Goal: Navigation & Orientation: Find specific page/section

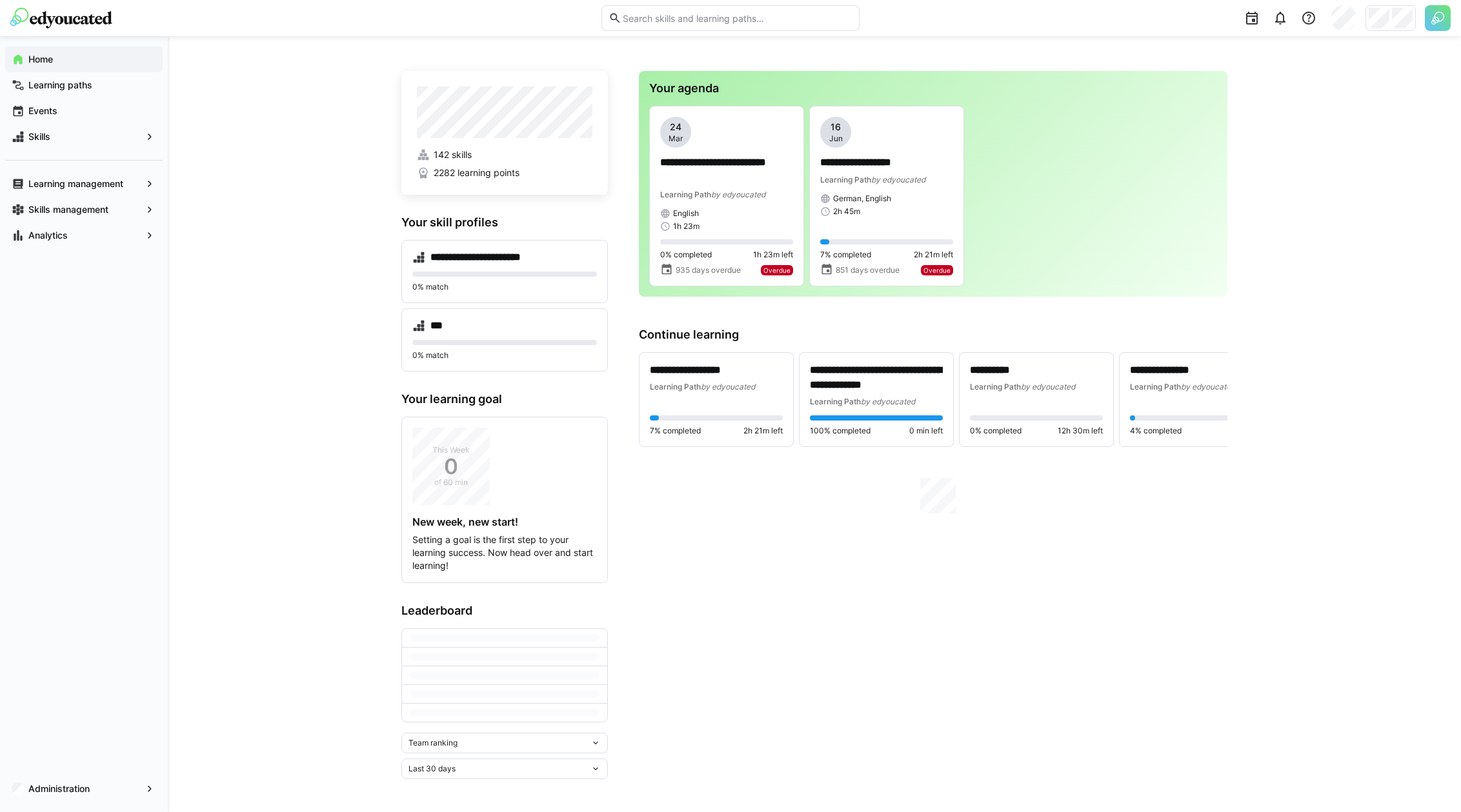
click at [1390, 27] on div at bounding box center [1390, 18] width 51 height 26
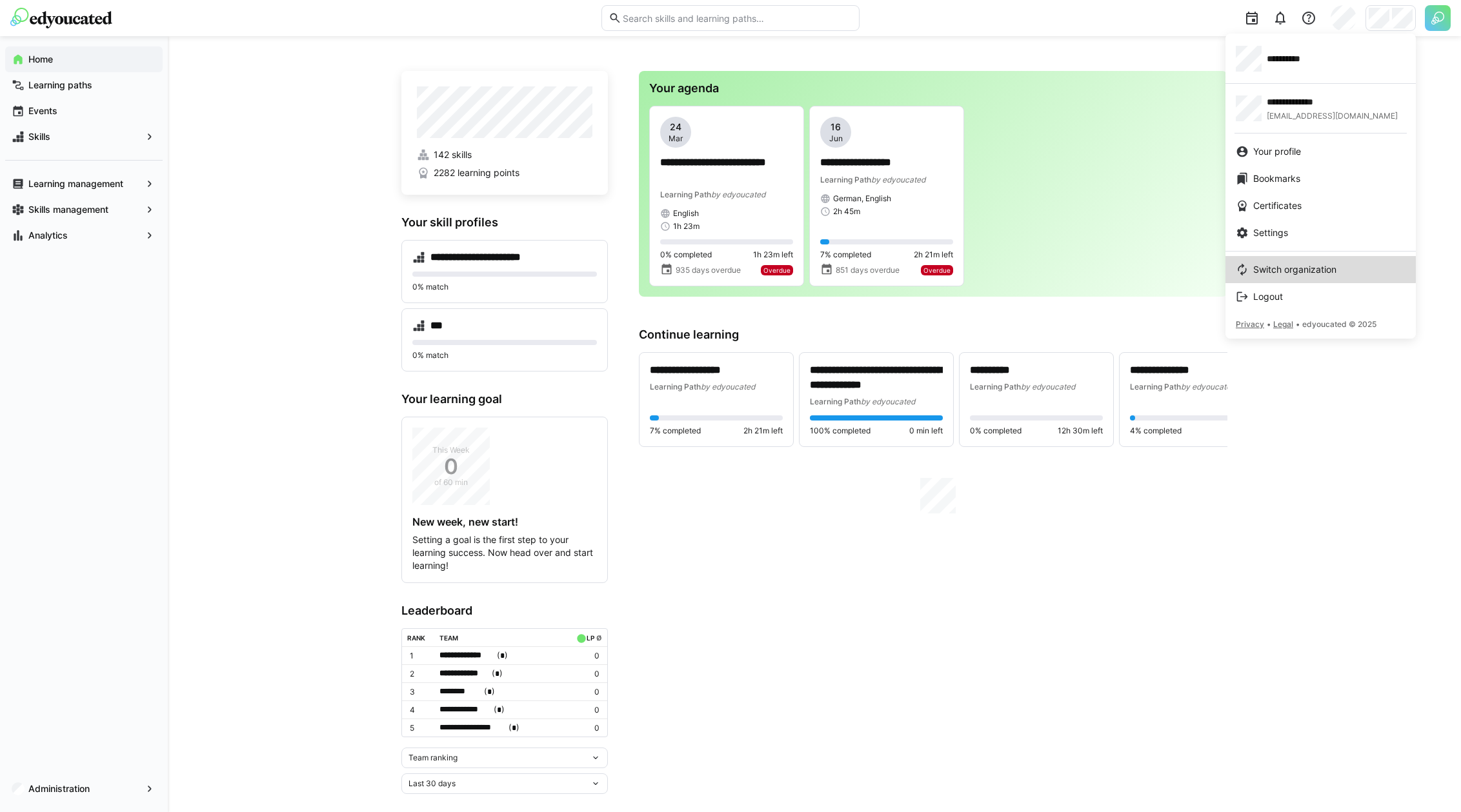
click at [1291, 269] on span "Switch organization" at bounding box center [1295, 269] width 83 height 13
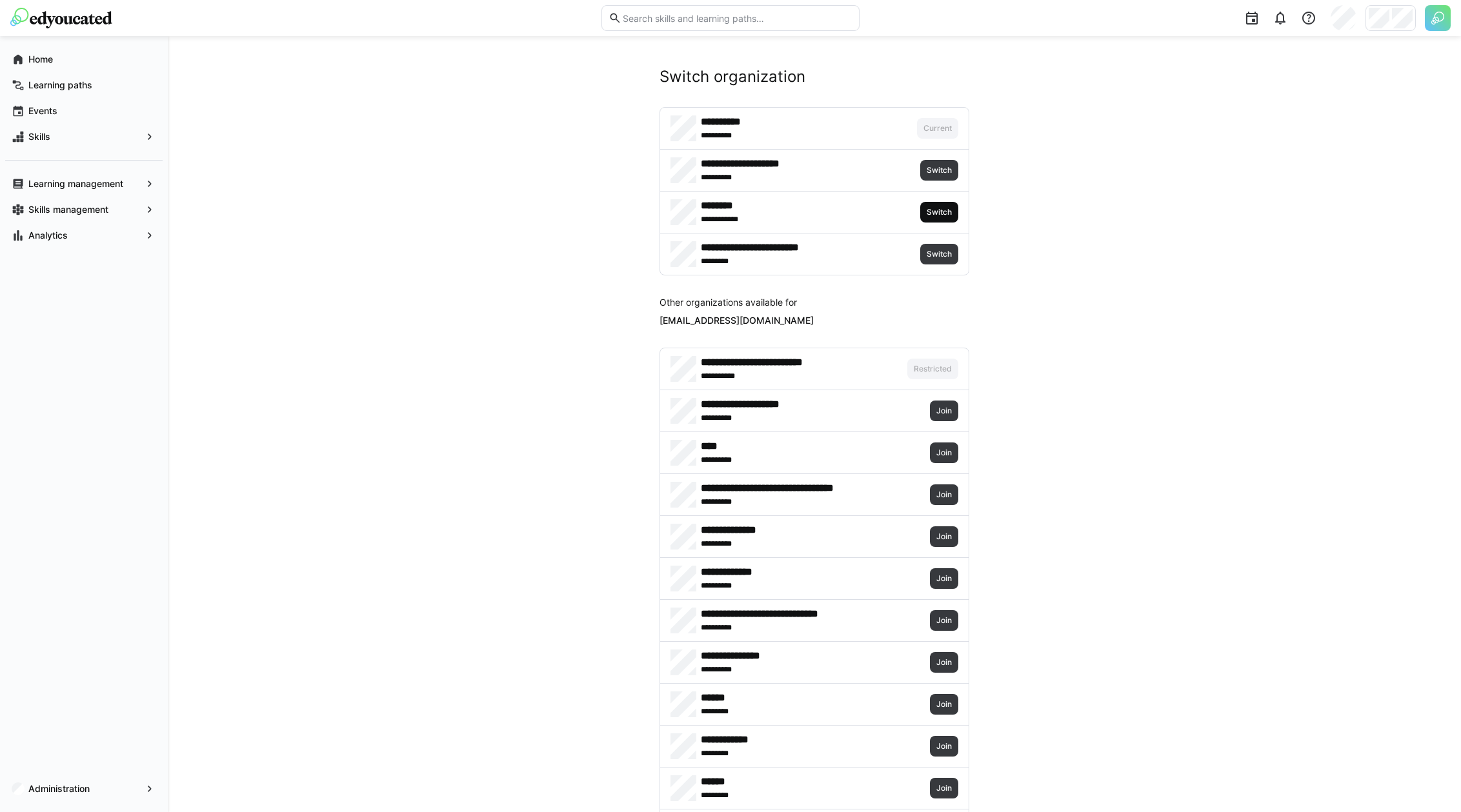
click at [944, 213] on span "Switch" at bounding box center [939, 212] width 28 height 10
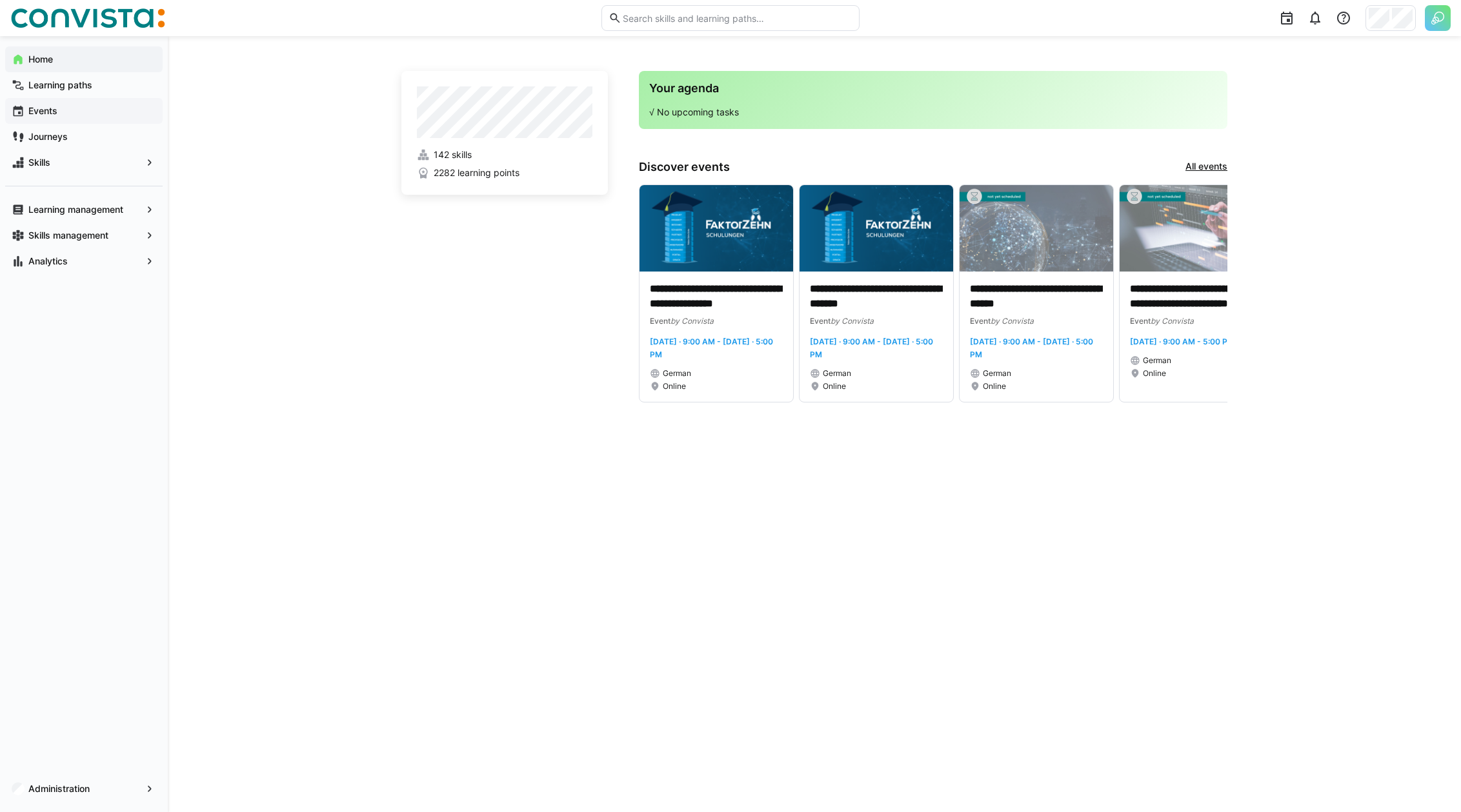
click at [94, 112] on span "Events" at bounding box center [91, 111] width 130 height 13
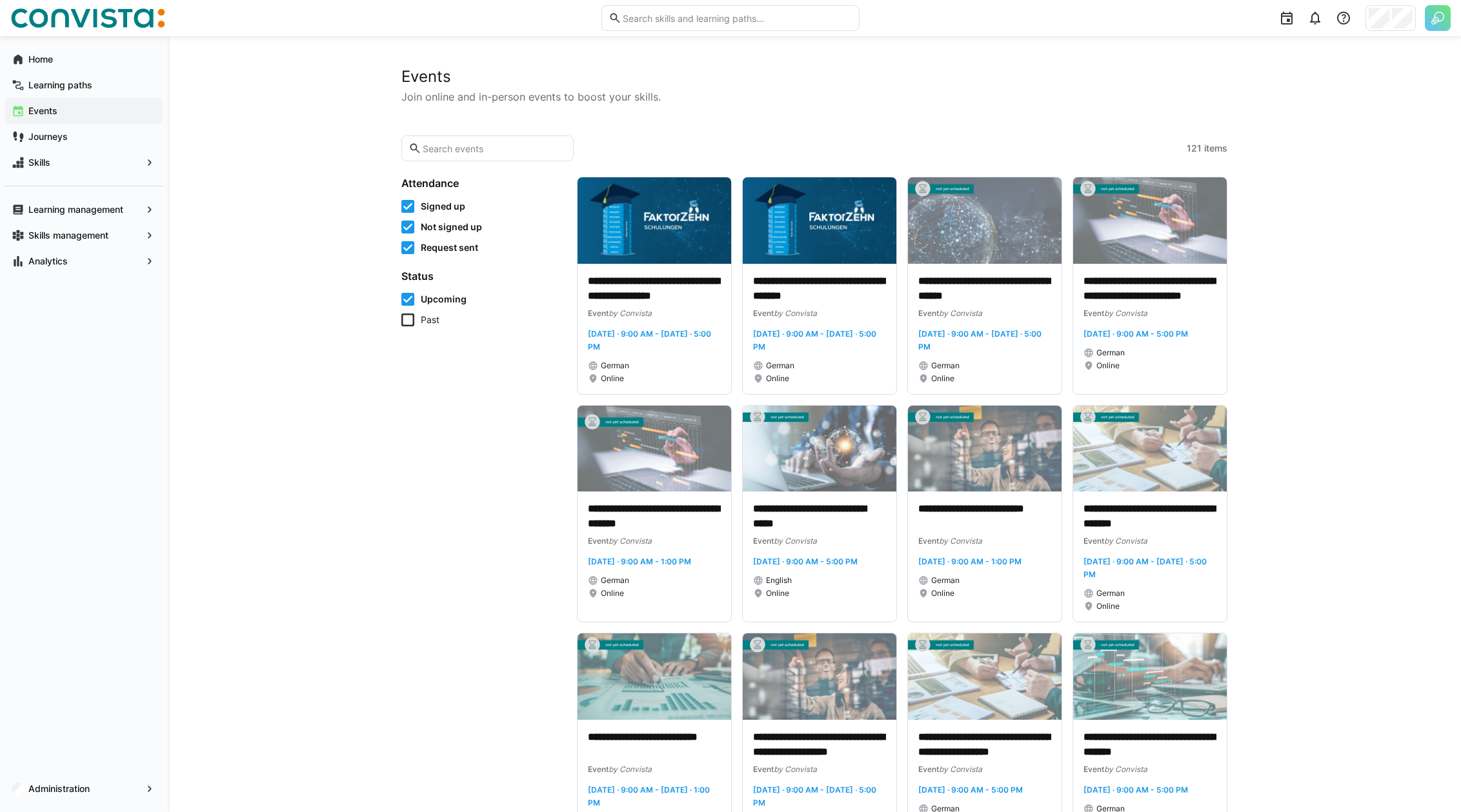
click at [409, 323] on icon at bounding box center [408, 320] width 13 height 13
click at [410, 319] on icon at bounding box center [408, 320] width 13 height 13
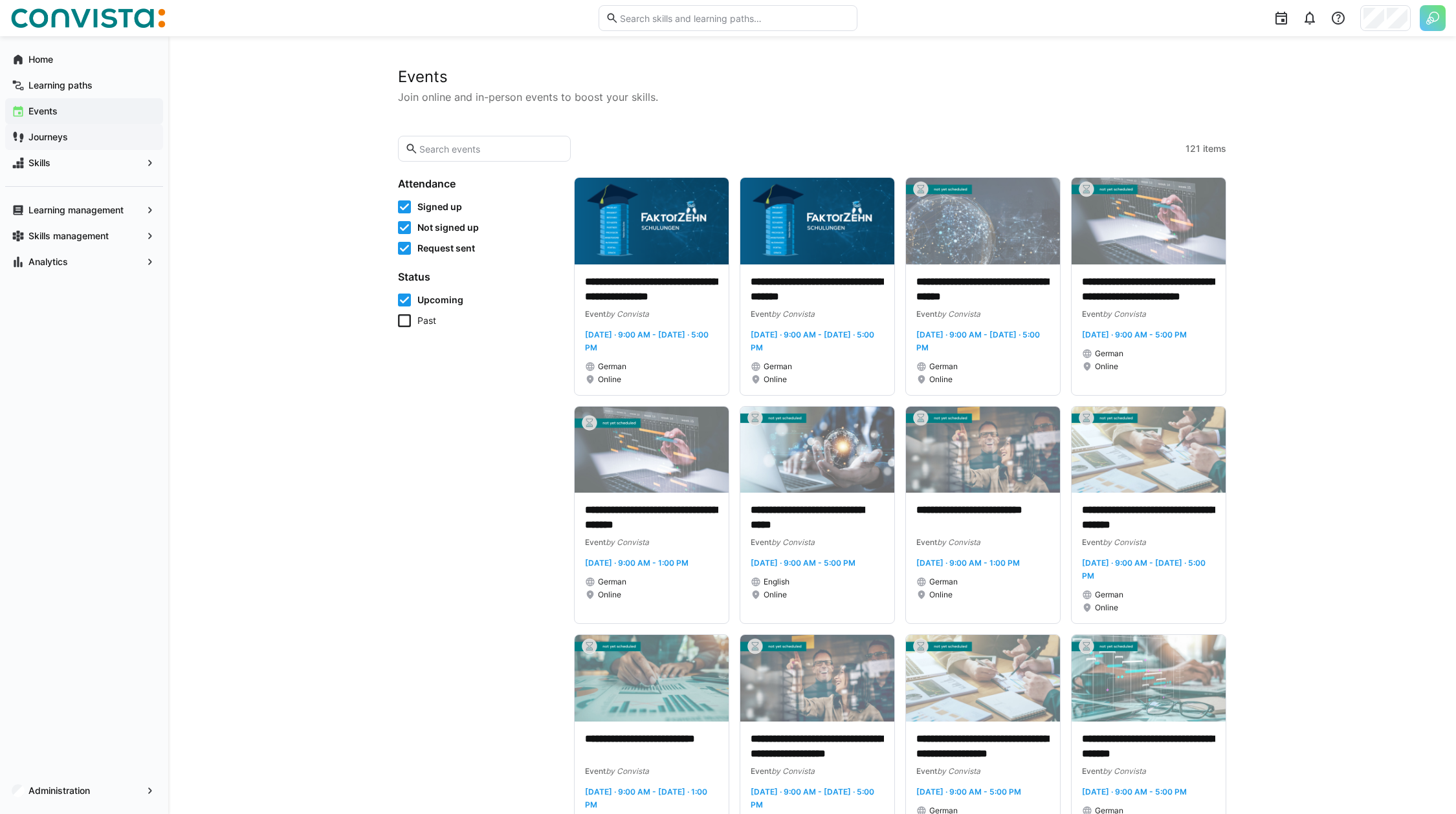
click at [58, 142] on span "Journeys" at bounding box center [91, 137] width 130 height 13
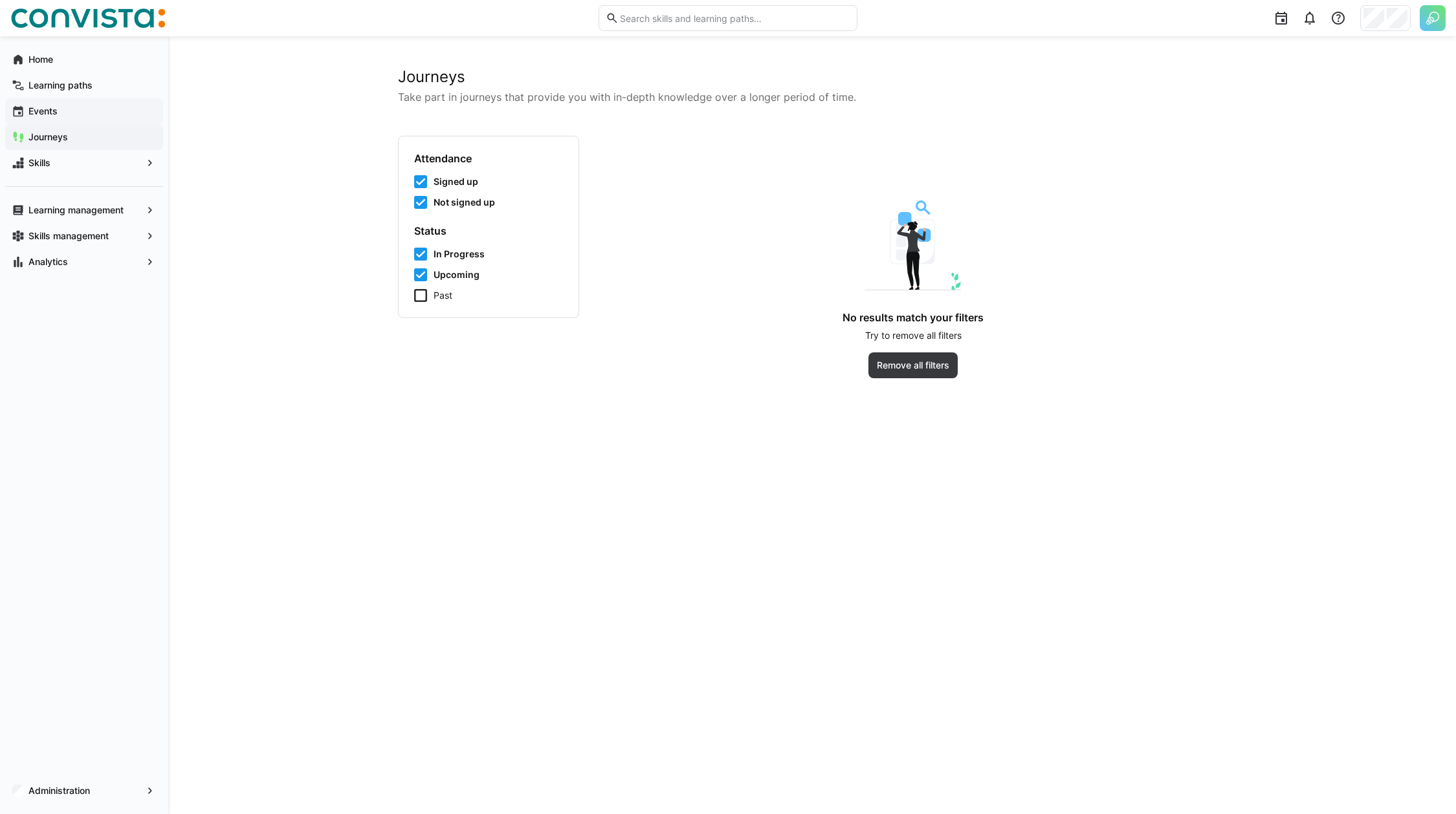
click at [86, 110] on span "Events" at bounding box center [91, 111] width 130 height 13
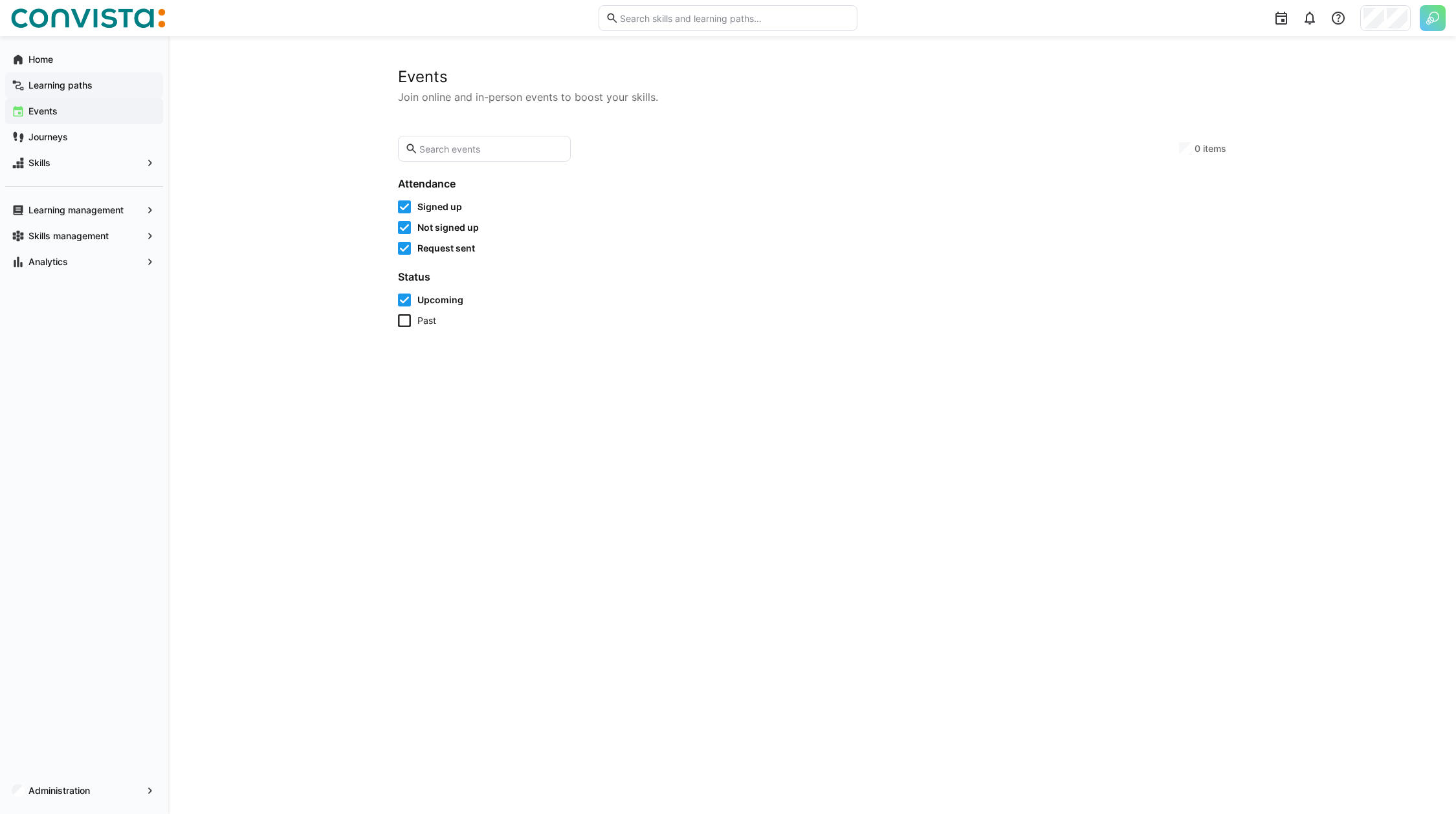
click at [95, 88] on span "Learning paths" at bounding box center [91, 85] width 130 height 13
